Goal: Navigation & Orientation: Find specific page/section

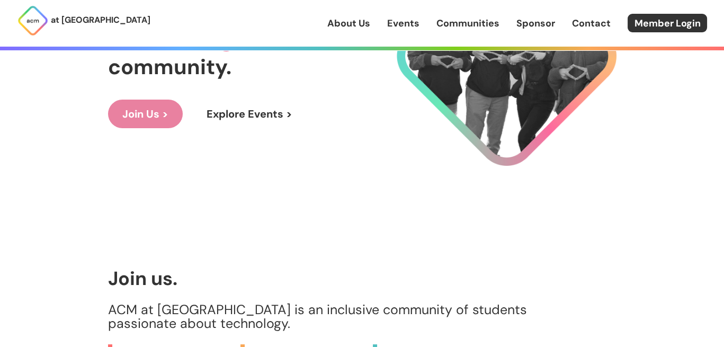
scroll to position [136, 0]
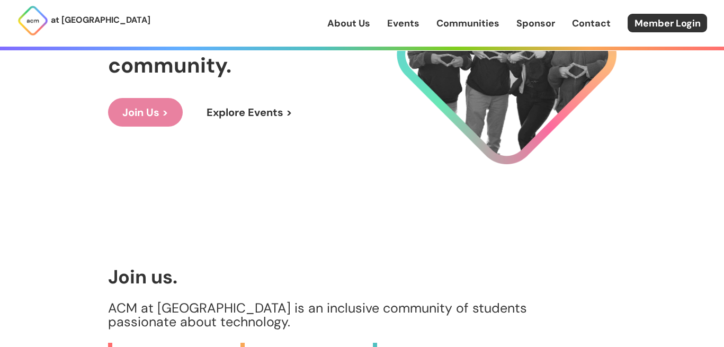
click at [227, 111] on link "Explore Events >" at bounding box center [249, 112] width 114 height 29
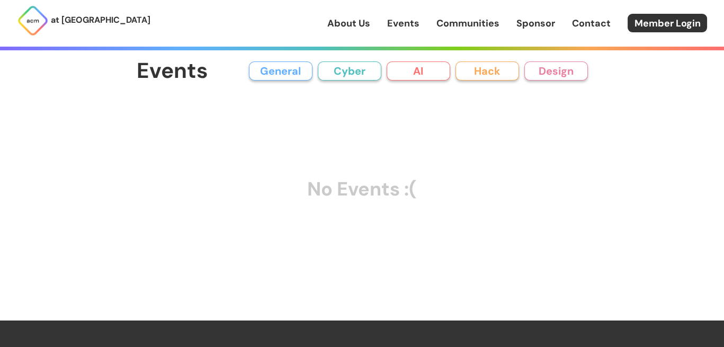
click at [468, 21] on link "Communities" at bounding box center [468, 23] width 63 height 14
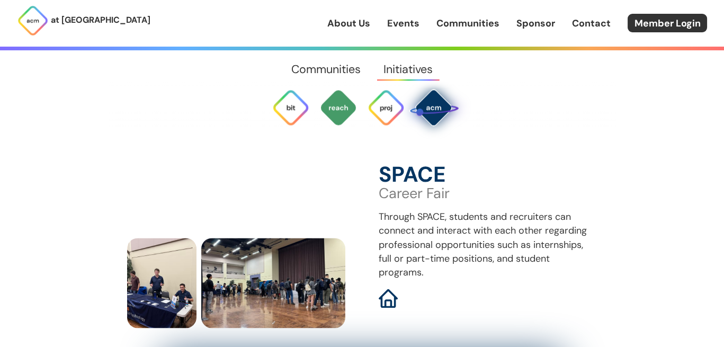
scroll to position [3004, 0]
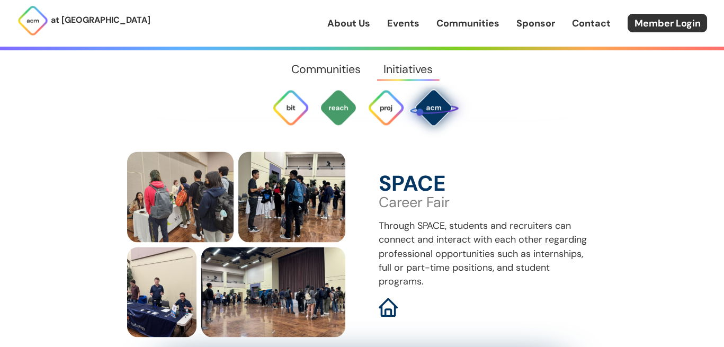
click at [456, 25] on link "Communities" at bounding box center [468, 23] width 63 height 14
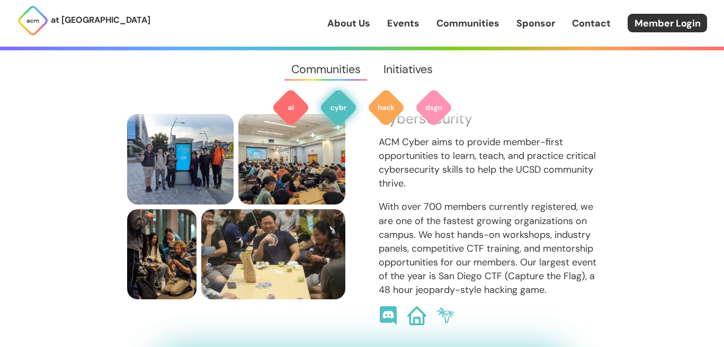
scroll to position [769, 0]
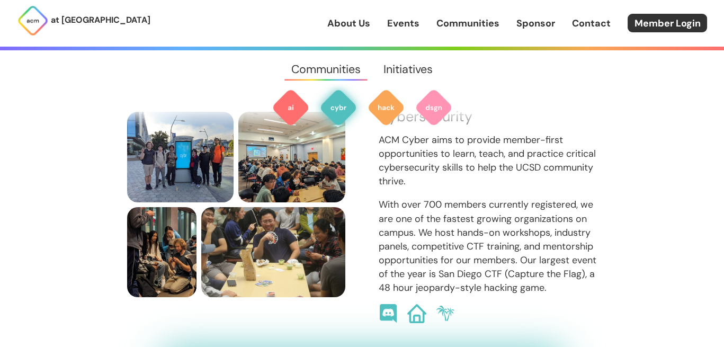
click at [360, 189] on div "ACM Cyber Cybersecurity ACM Cyber aims to provide member-first opportunities to…" at bounding box center [362, 204] width 470 height 237
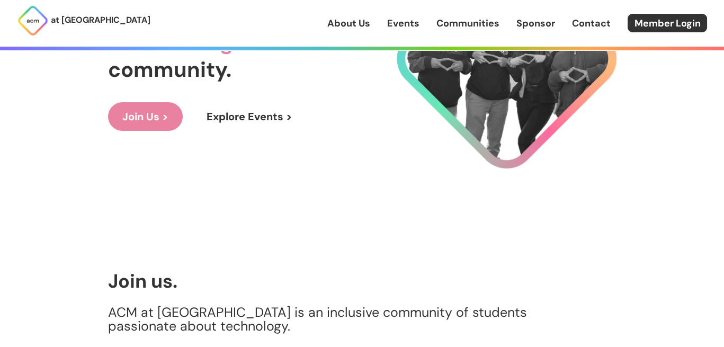
scroll to position [136, 0]
